Goal: Task Accomplishment & Management: Manage account settings

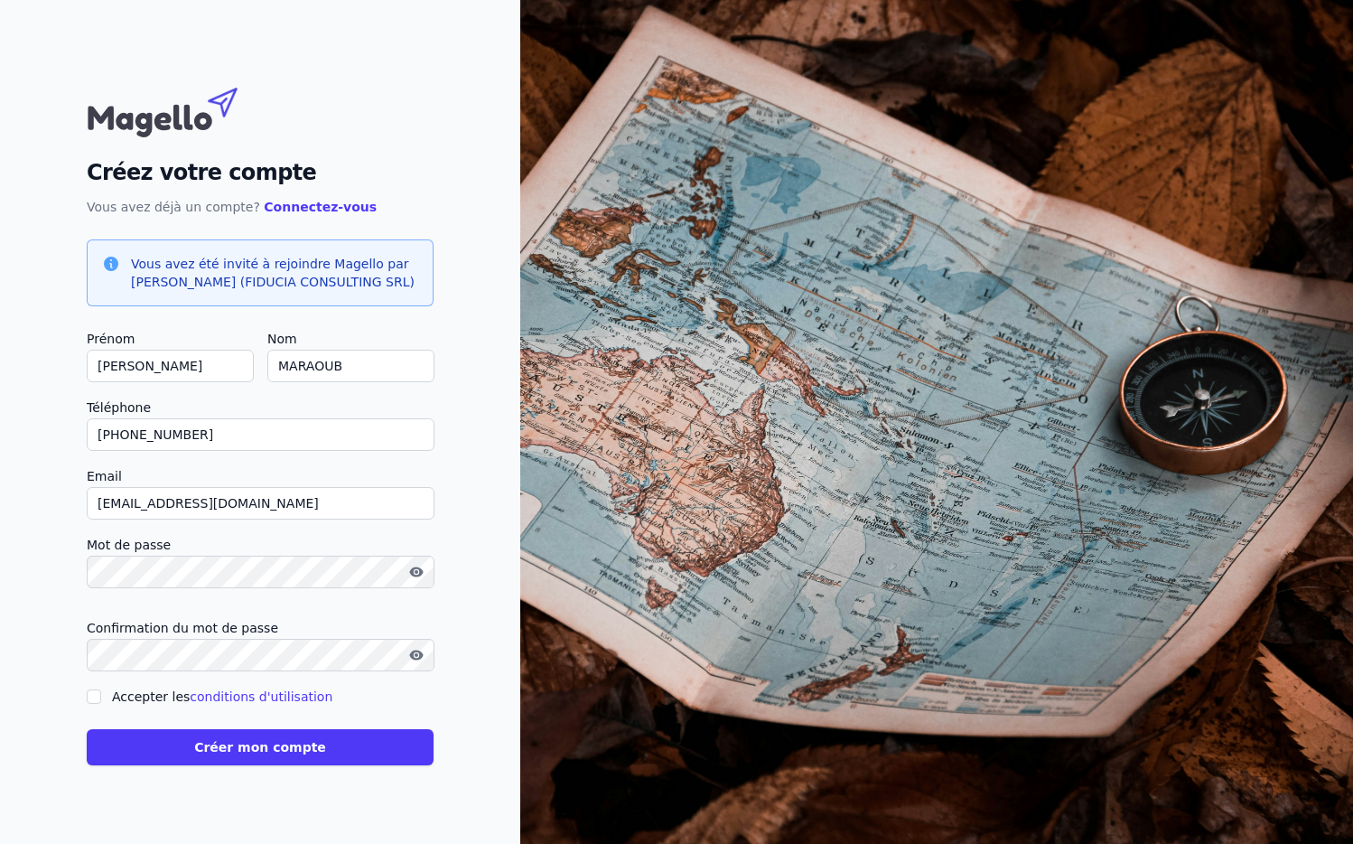
click at [112, 693] on label "Accepter les conditions d'utilisation" at bounding box center [222, 696] width 220 height 14
click at [101, 693] on input "Accepter les conditions d'utilisation" at bounding box center [94, 696] width 14 height 14
checkbox input "true"
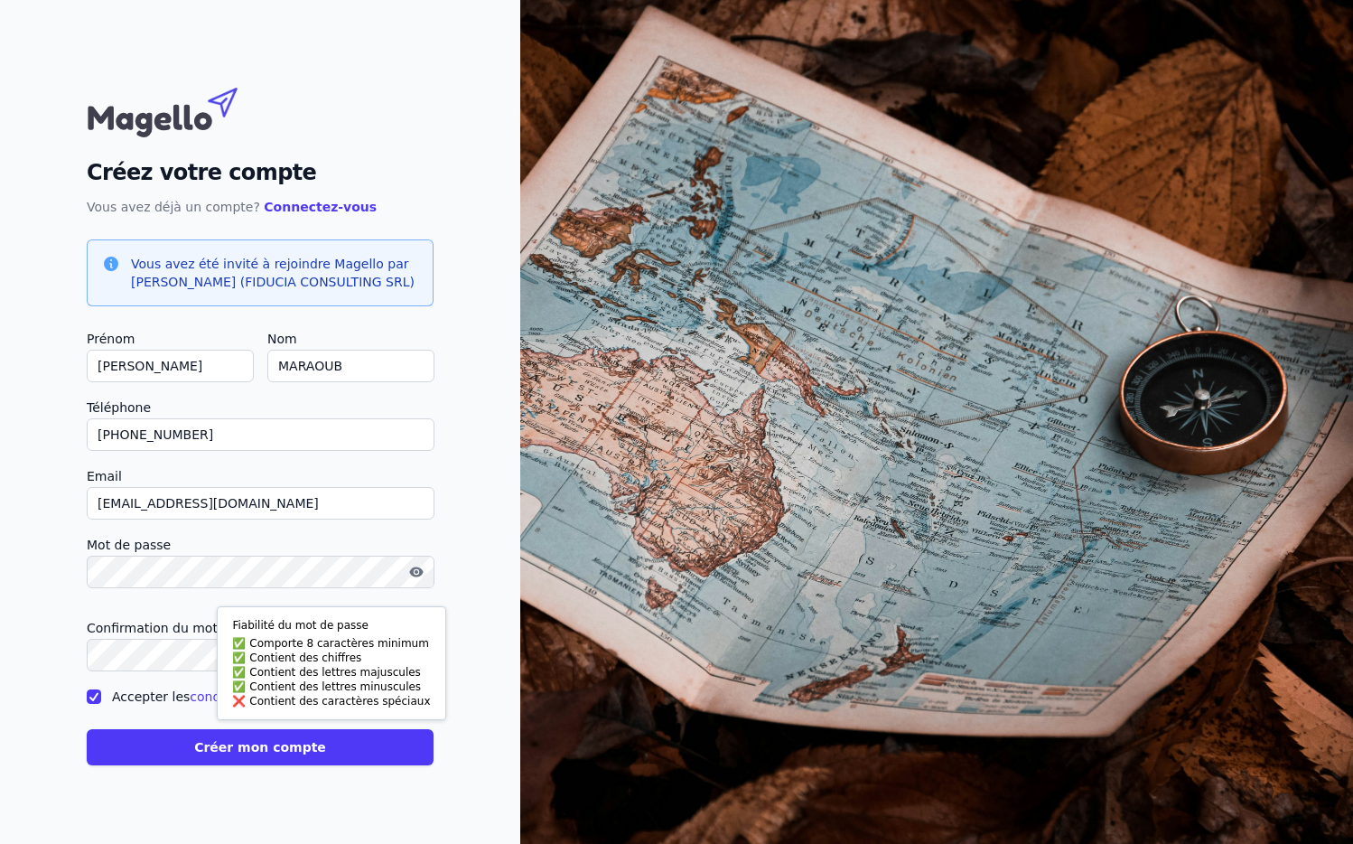
click at [11, 547] on div "Créez votre compte Vous avez déjà un compte? Connectez-vous Vous avez été invit…" at bounding box center [260, 422] width 520 height 844
drag, startPoint x: 197, startPoint y: 769, endPoint x: 199, endPoint y: 755, distance: 13.7
click at [197, 765] on div "Créez votre compte Vous avez déjà un compte? Connectez-vous Vous avez été invit…" at bounding box center [260, 422] width 520 height 844
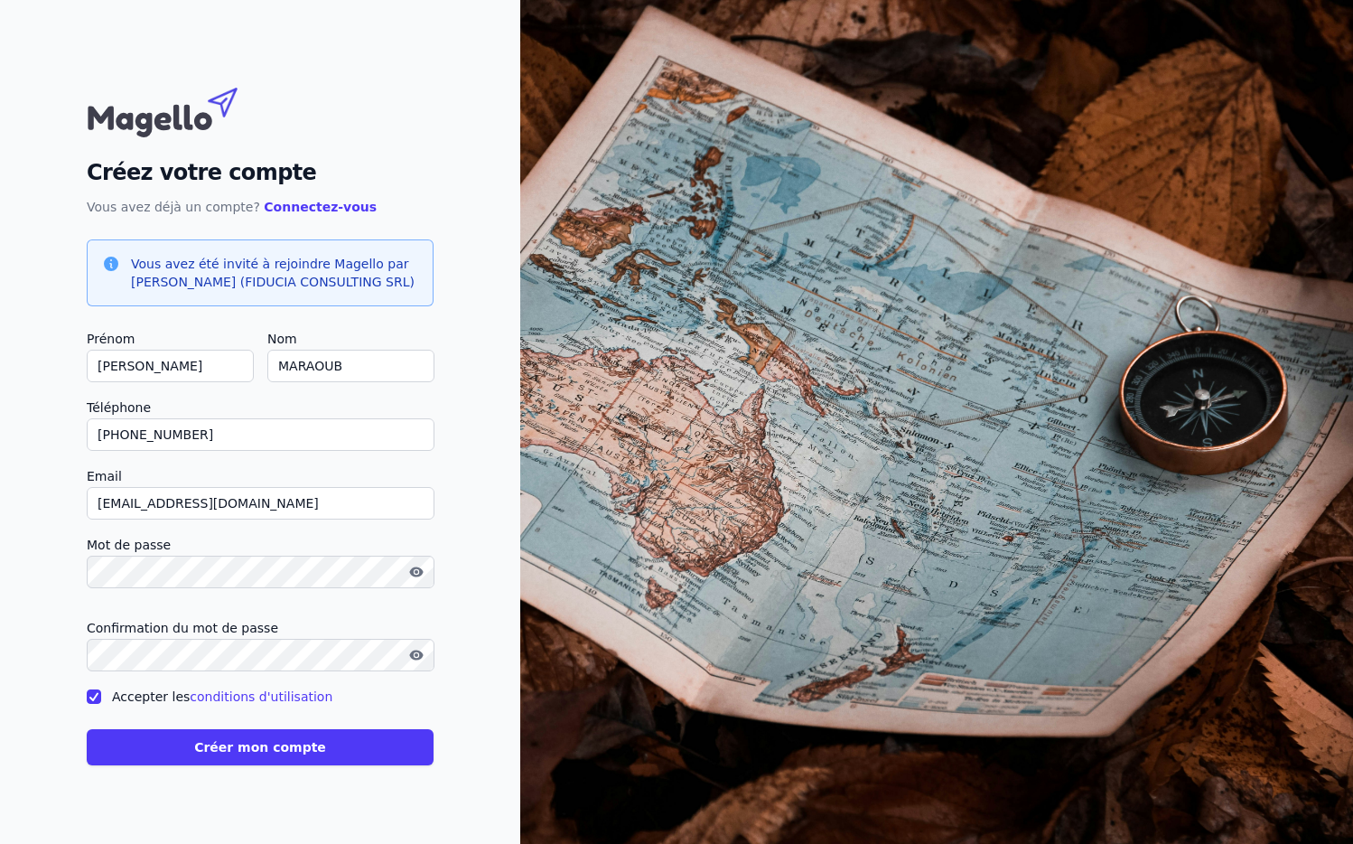
click at [199, 748] on button "Créer mon compte" at bounding box center [260, 747] width 347 height 36
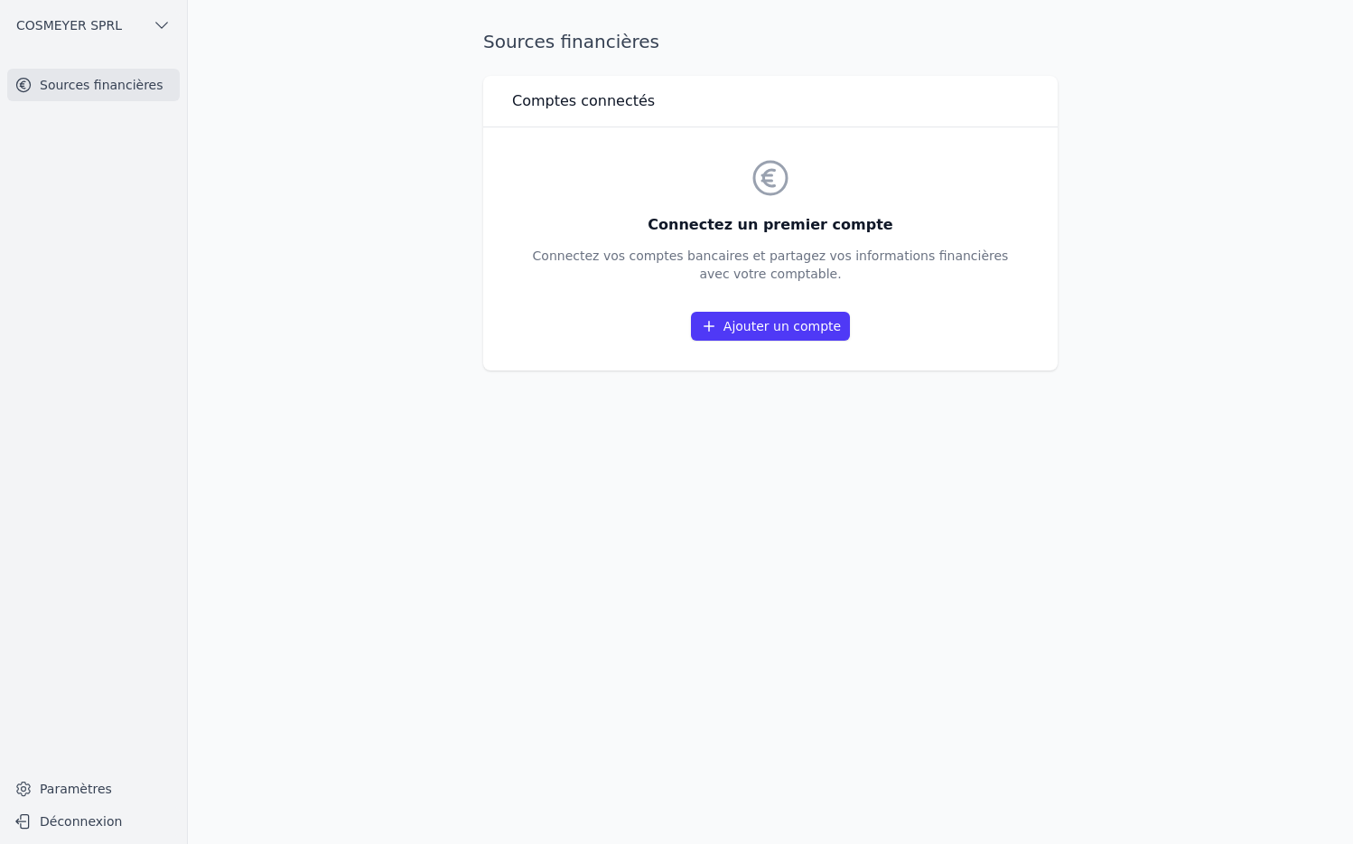
click at [153, 23] on icon "button" at bounding box center [162, 25] width 18 height 18
click at [161, 23] on div at bounding box center [676, 422] width 1353 height 844
drag, startPoint x: 1230, startPoint y: 205, endPoint x: 1208, endPoint y: 164, distance: 46.9
click at [1223, 192] on main "Sources financières Comptes connectés Connectez un premier compte Connectez vos…" at bounding box center [676, 422] width 1353 height 844
click at [63, 785] on link "Paramètres" at bounding box center [93, 788] width 173 height 29
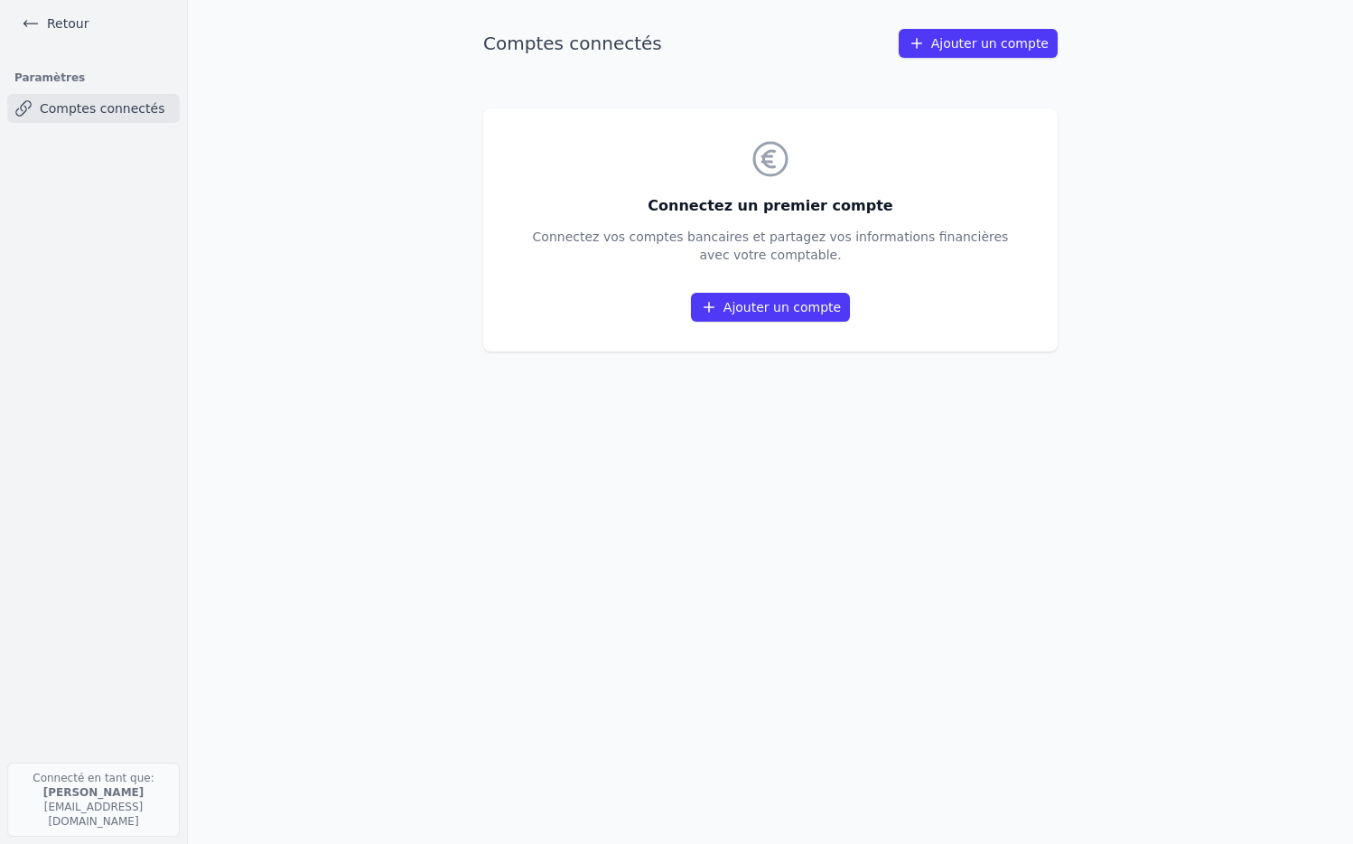
click at [59, 14] on link "Retour" at bounding box center [54, 23] width 81 height 25
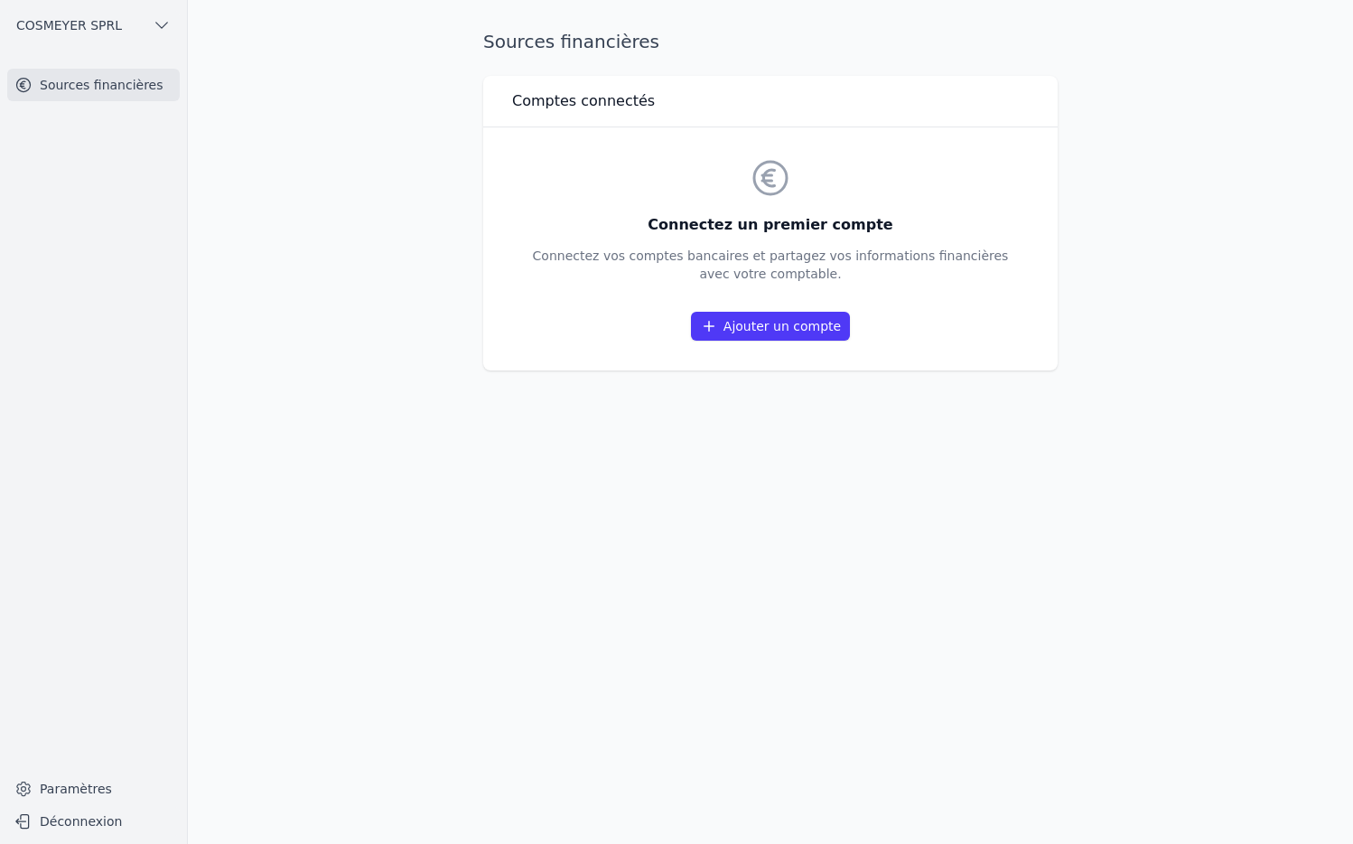
click at [753, 317] on link "Ajouter un compte" at bounding box center [770, 326] width 159 height 29
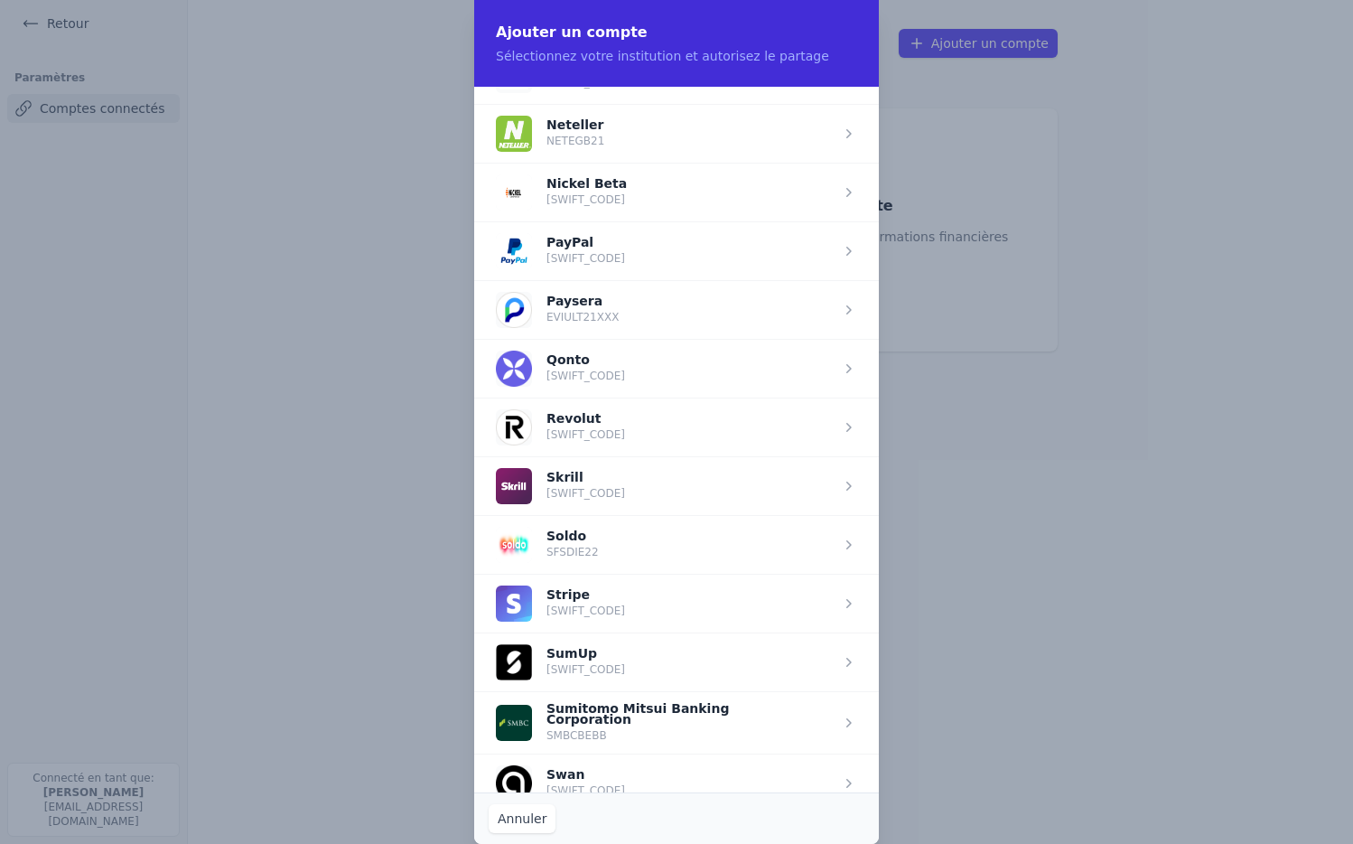
scroll to position [1917, 0]
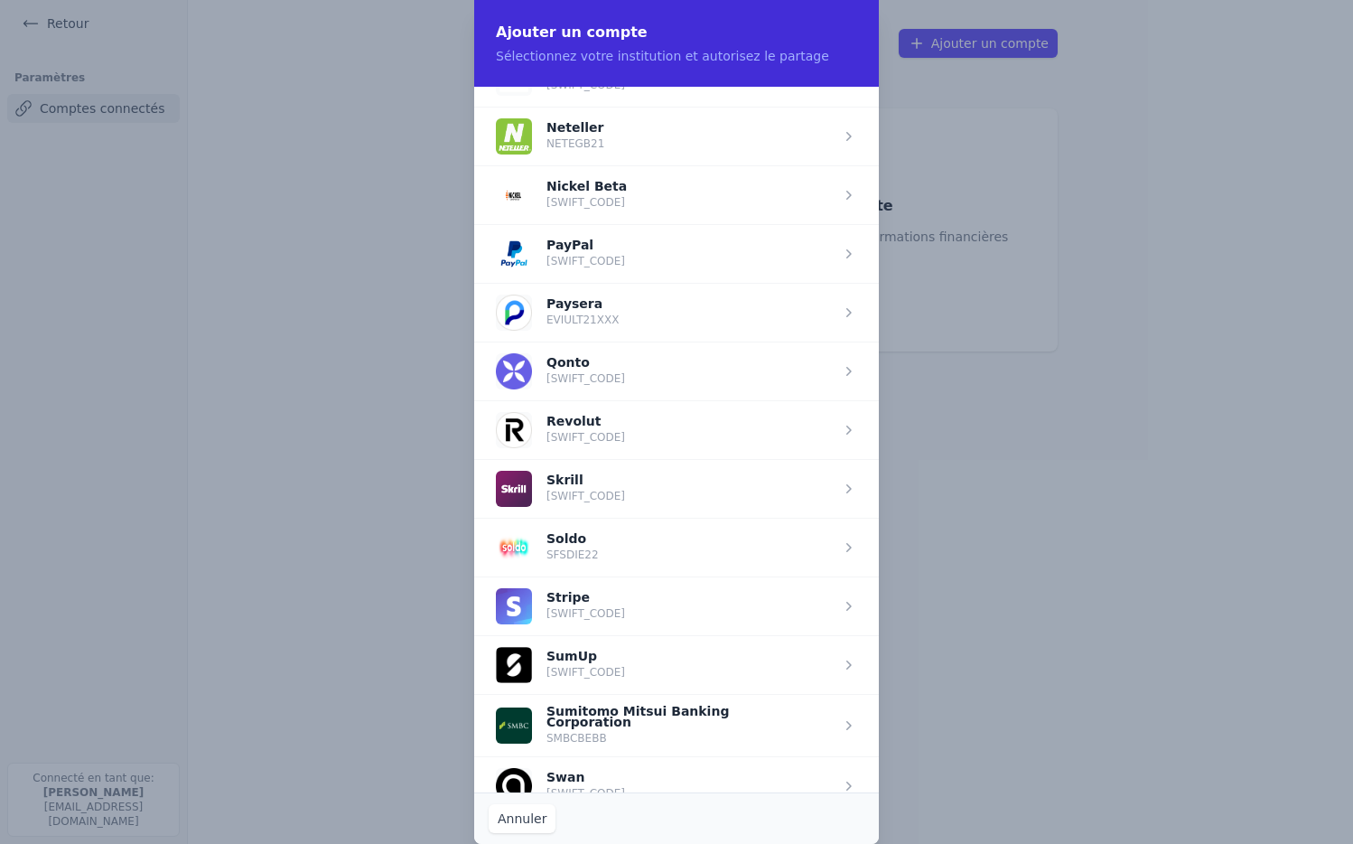
click at [622, 242] on span "button" at bounding box center [676, 253] width 405 height 59
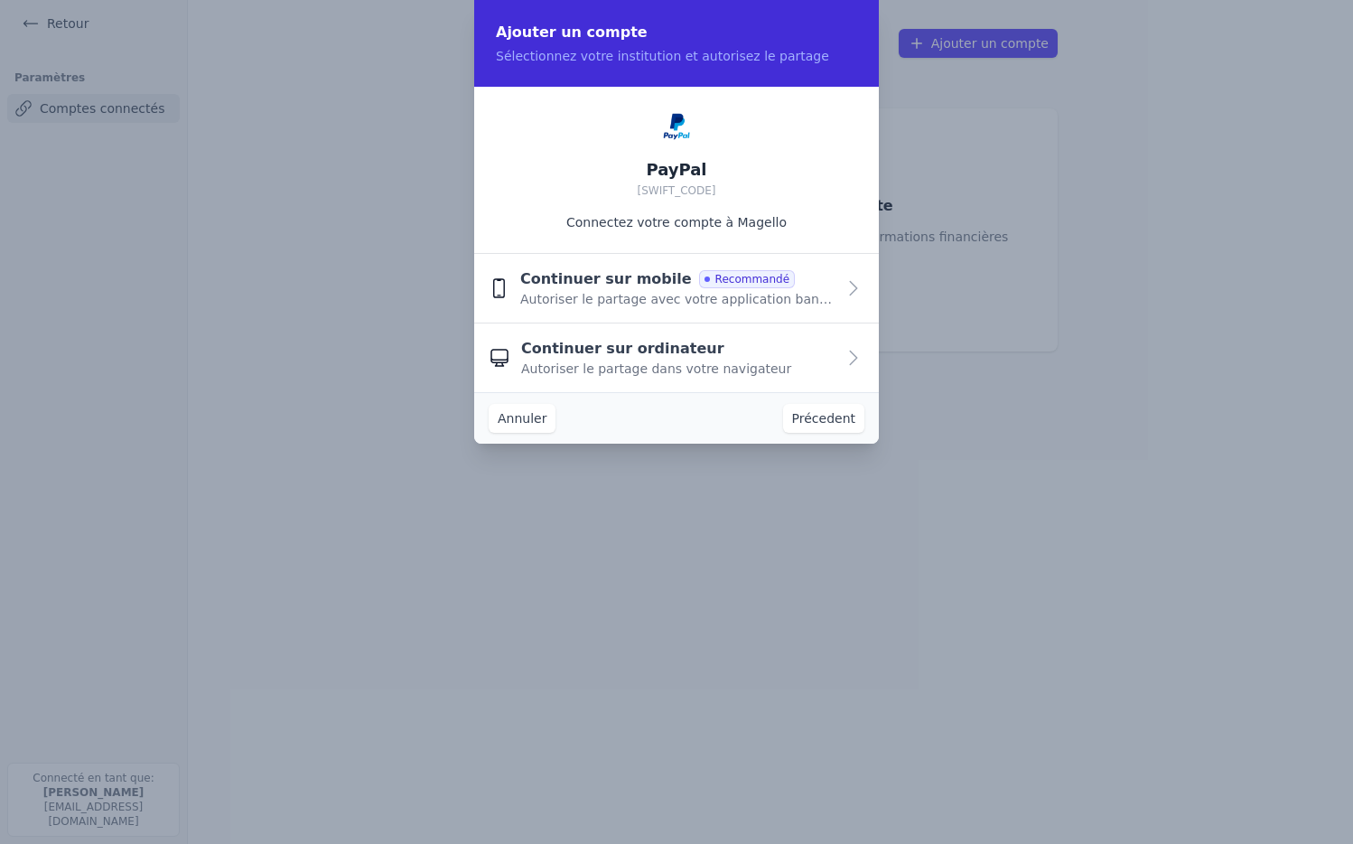
scroll to position [0, 0]
click at [595, 344] on span "Continuer sur ordinateur" at bounding box center [622, 349] width 203 height 22
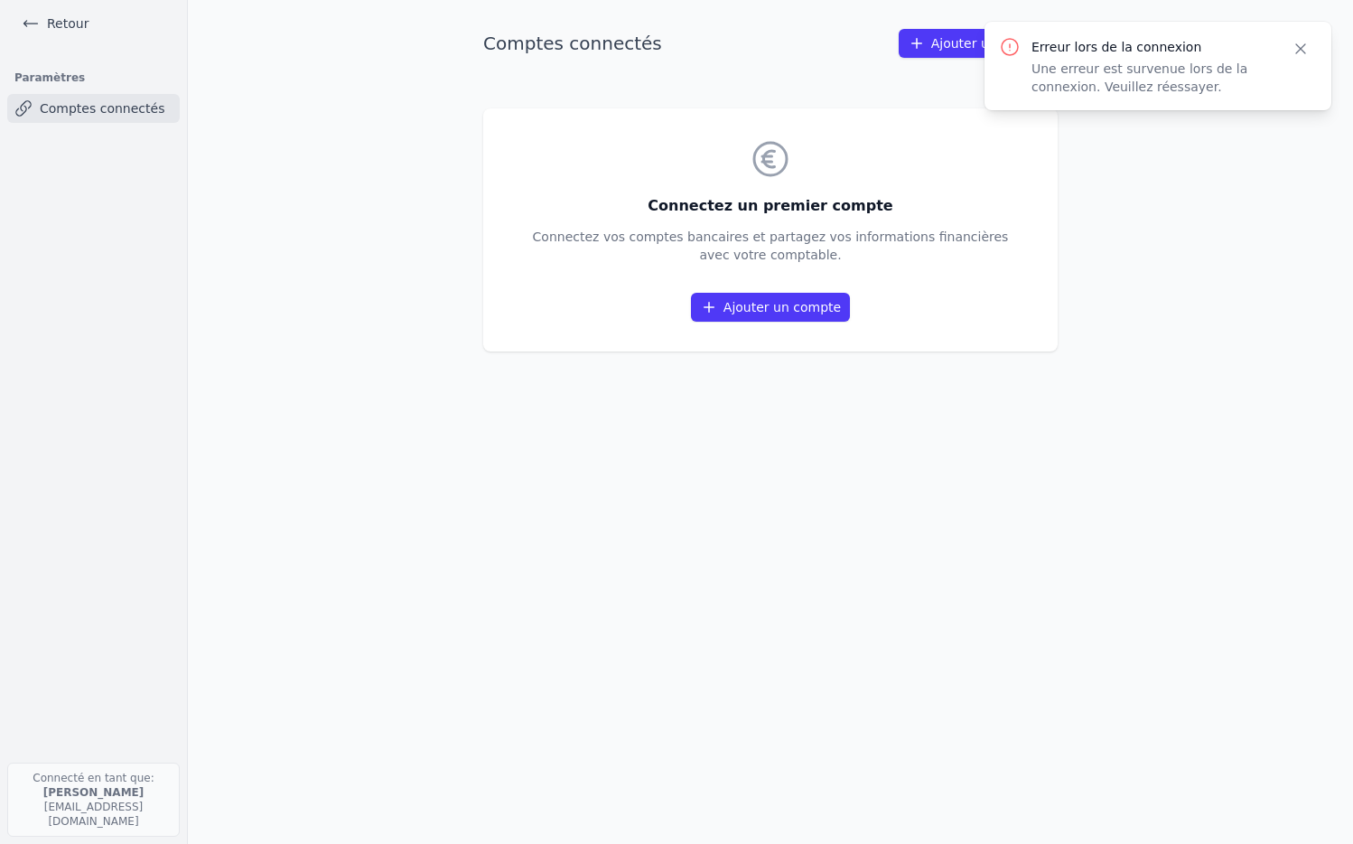
click at [1300, 54] on icon "button" at bounding box center [1301, 49] width 18 height 18
click at [47, 26] on link "Retour" at bounding box center [54, 23] width 81 height 25
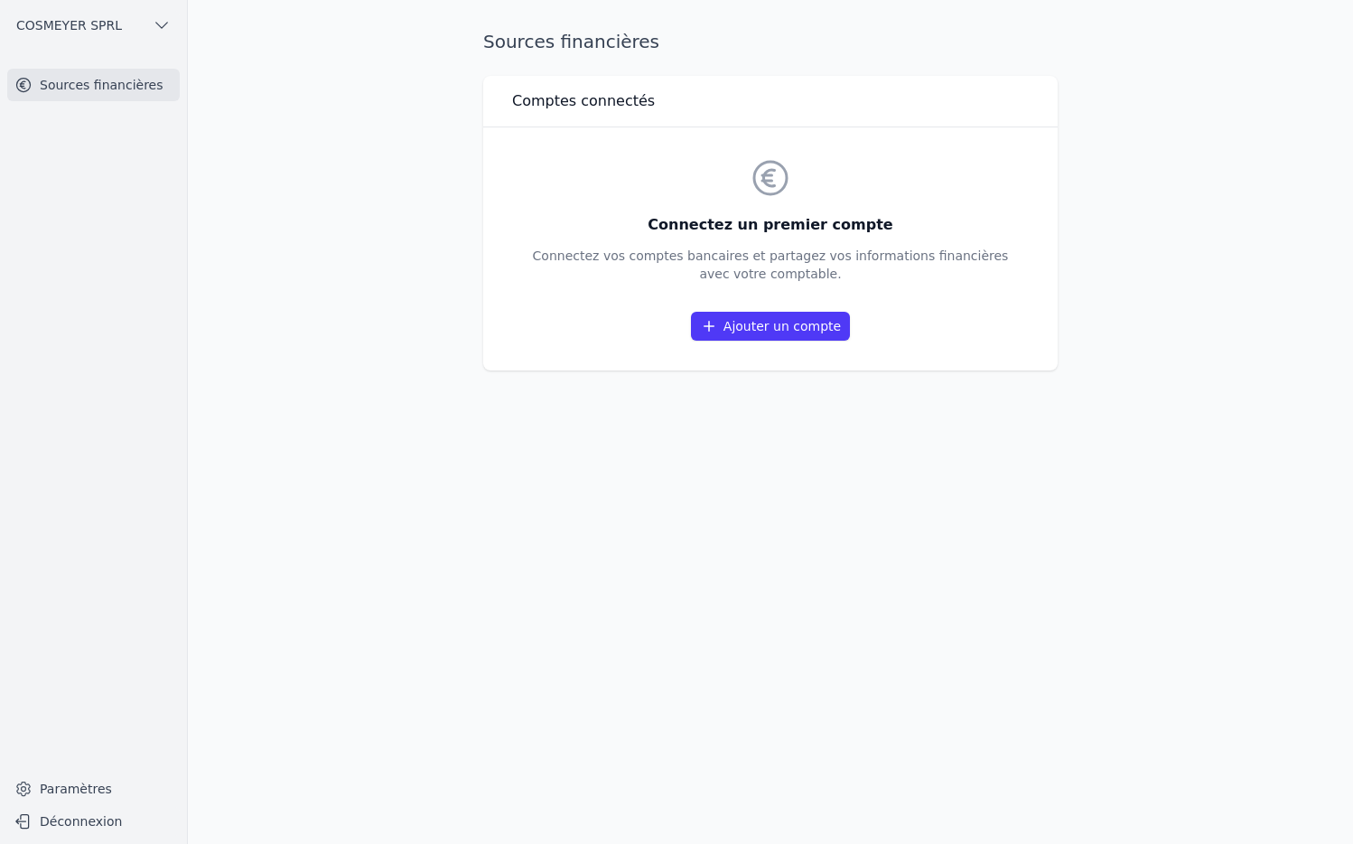
click at [740, 320] on link "Ajouter un compte" at bounding box center [770, 326] width 159 height 29
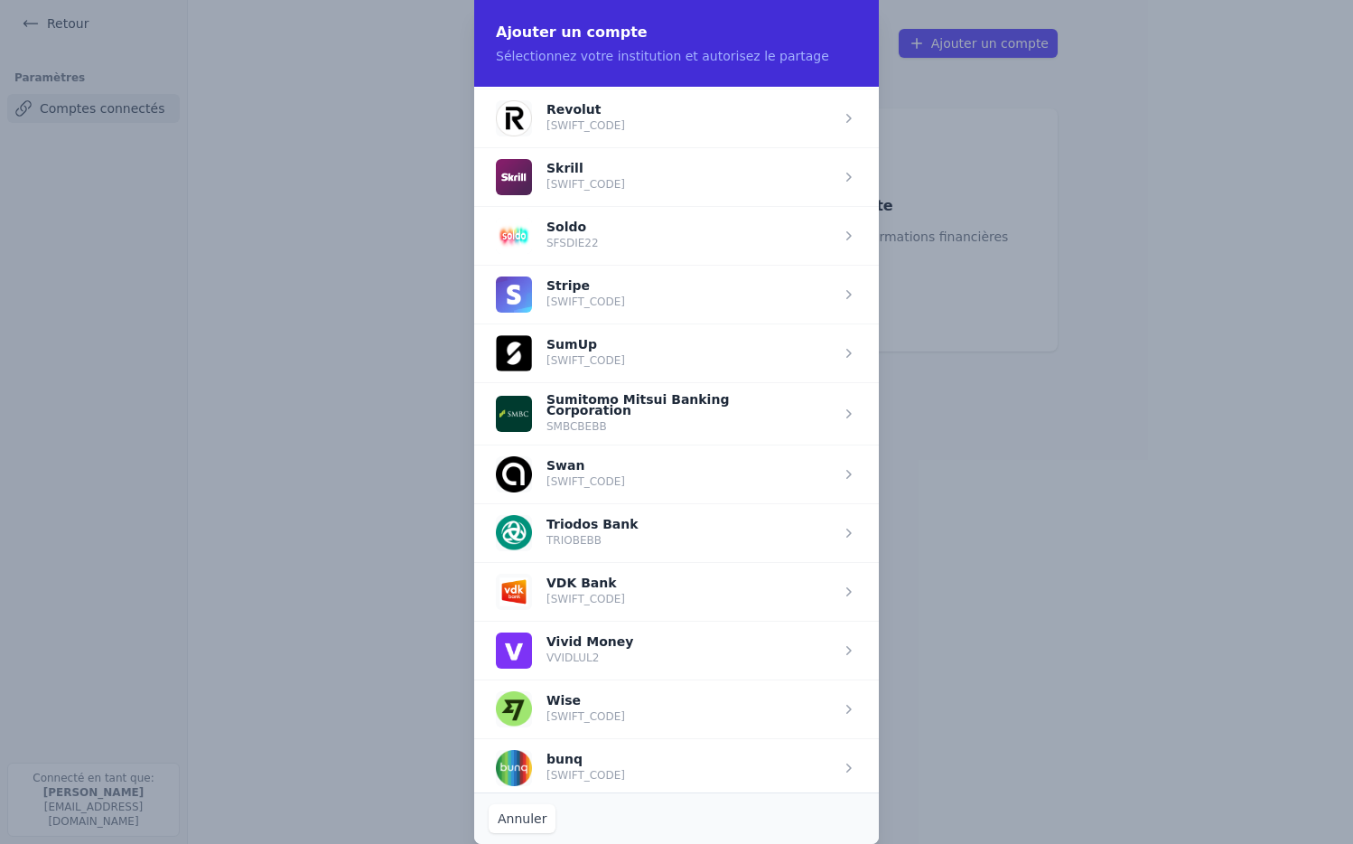
scroll to position [2230, 0]
